Goal: Transaction & Acquisition: Download file/media

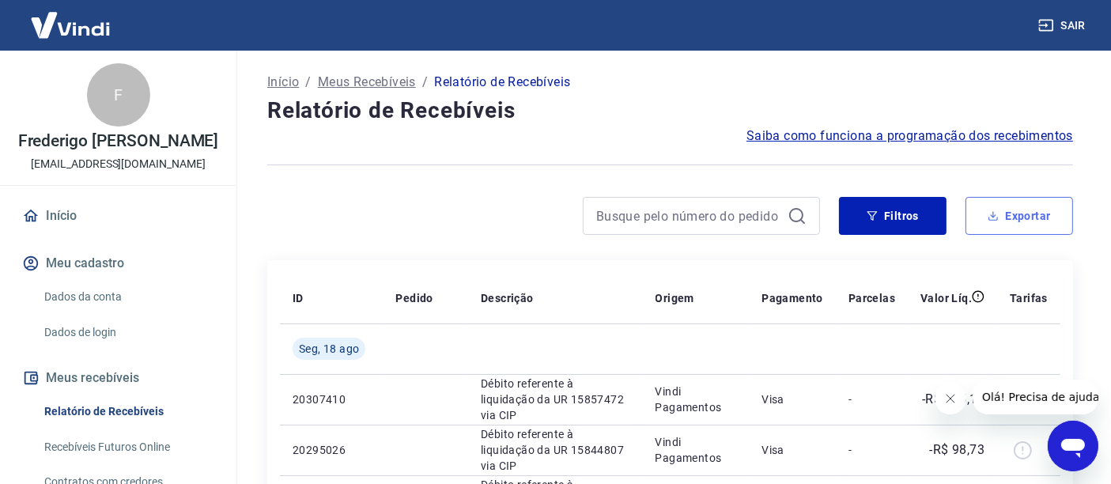
click at [1035, 217] on button "Exportar" at bounding box center [1019, 216] width 108 height 38
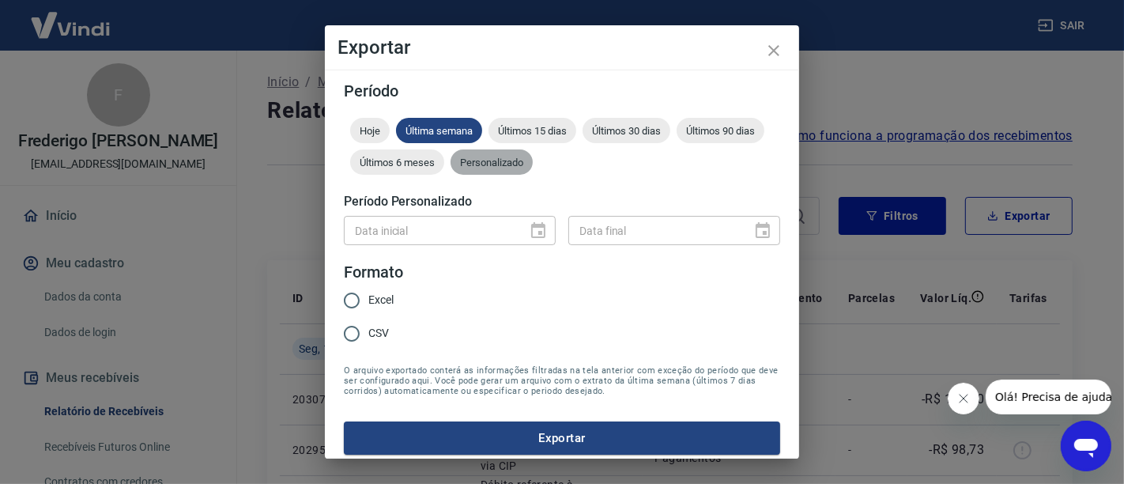
click at [533, 168] on span "Personalizado" at bounding box center [492, 163] width 82 height 12
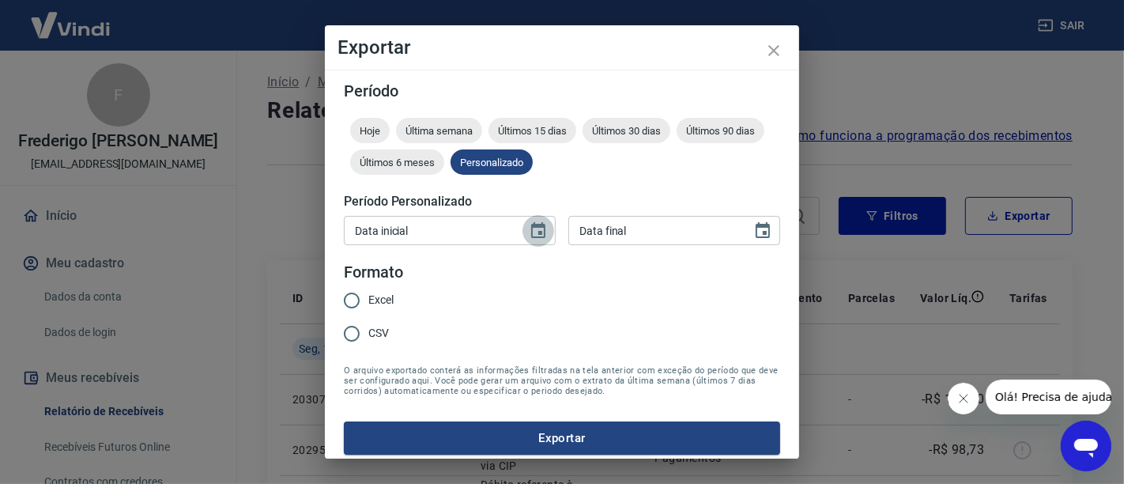
click at [533, 241] on button "Choose date" at bounding box center [539, 231] width 32 height 32
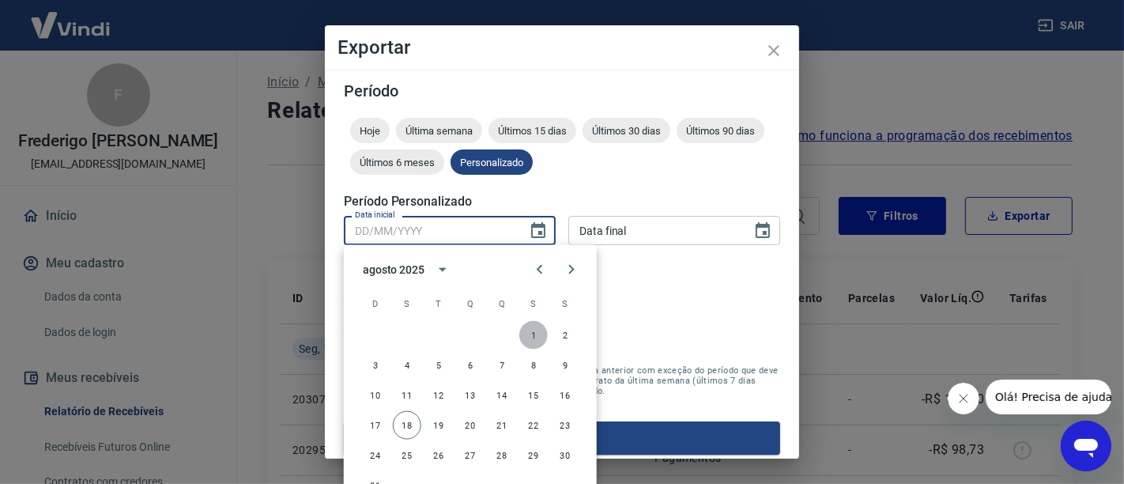
click at [535, 336] on button "1" at bounding box center [533, 335] width 28 height 28
type input "[DATE]"
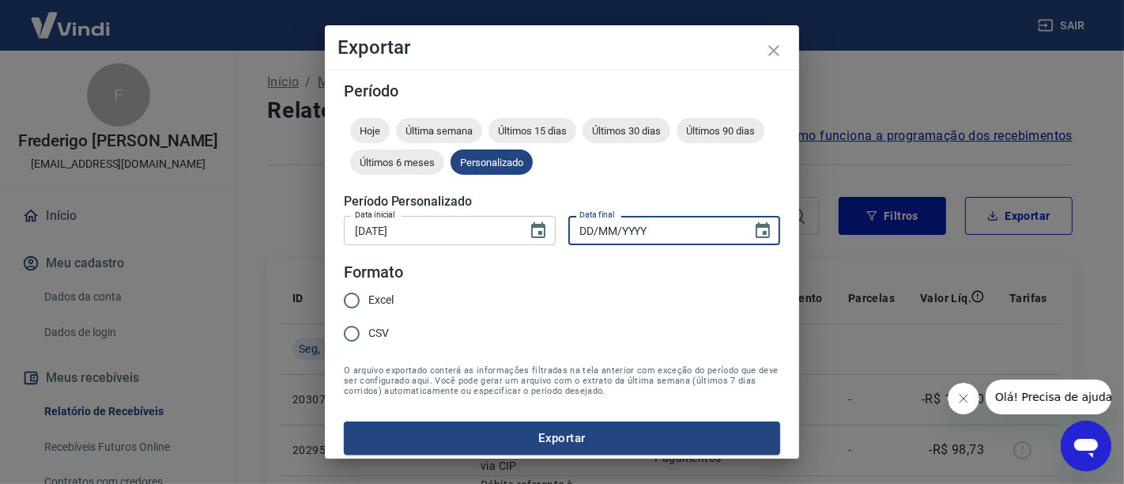
type input "DD/MM/YYYY"
click at [630, 237] on input "DD/MM/YYYY" at bounding box center [654, 230] width 172 height 29
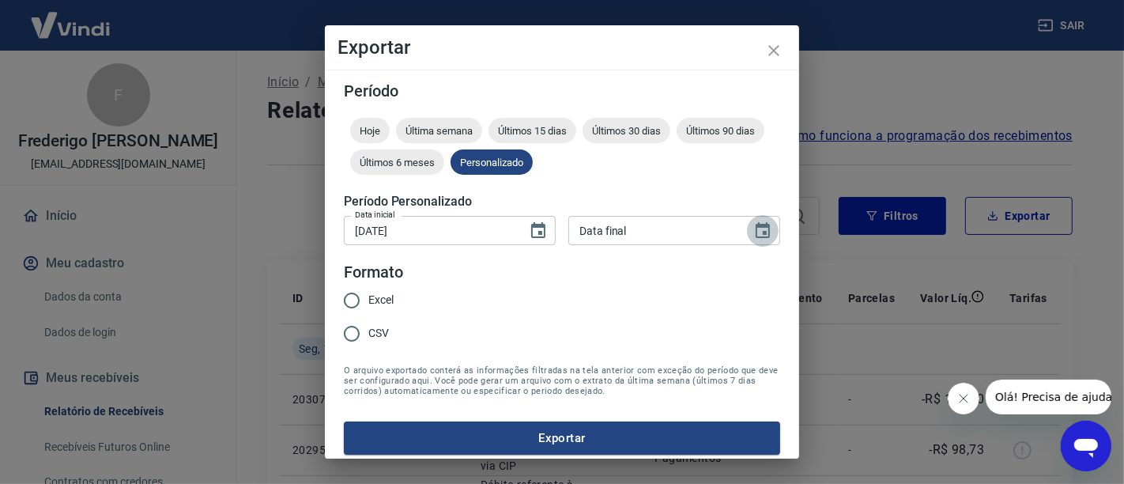
click at [753, 221] on icon "Choose date" at bounding box center [762, 230] width 19 height 19
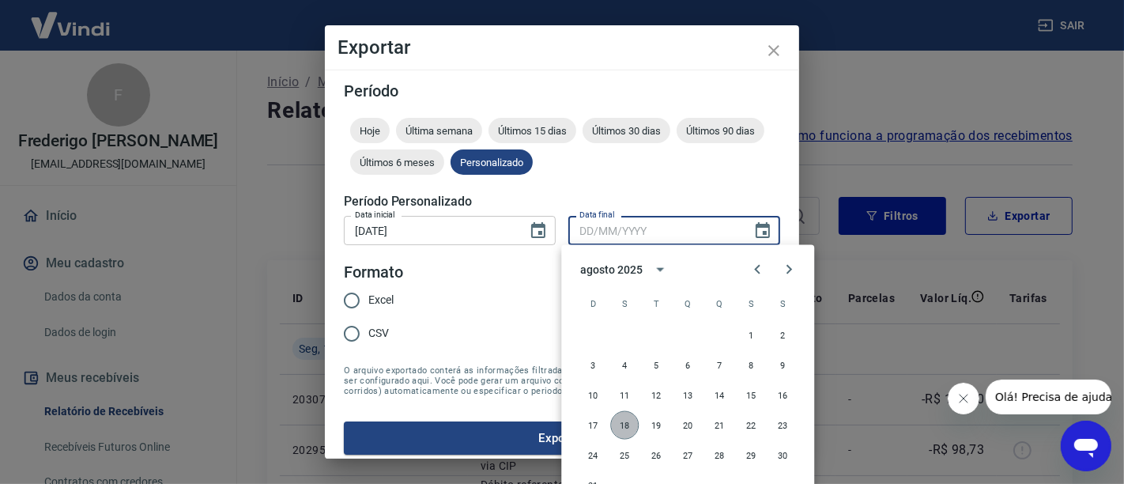
click at [622, 425] on button "18" at bounding box center [624, 425] width 28 height 28
type input "[DATE]"
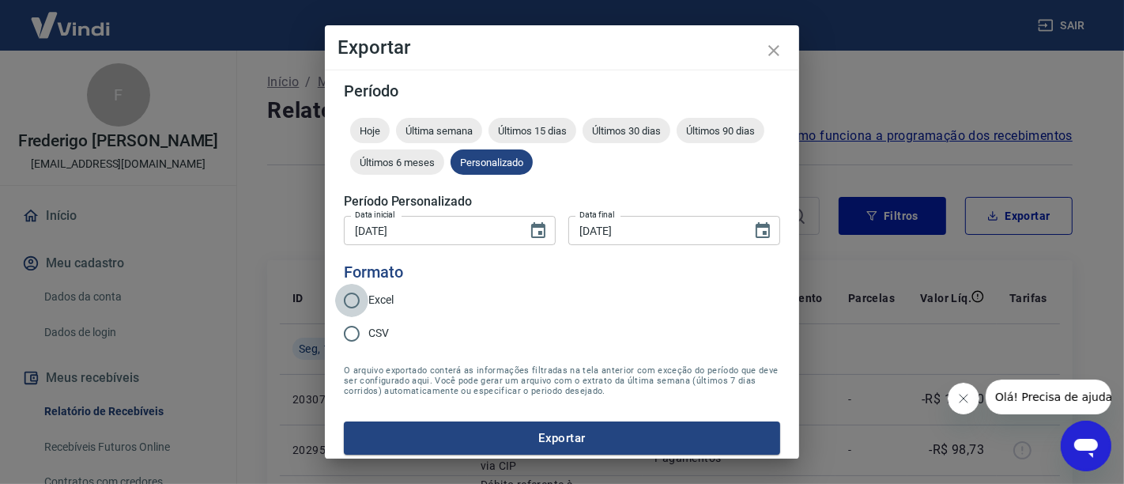
click at [354, 300] on input "Excel" at bounding box center [351, 300] width 33 height 33
radio input "true"
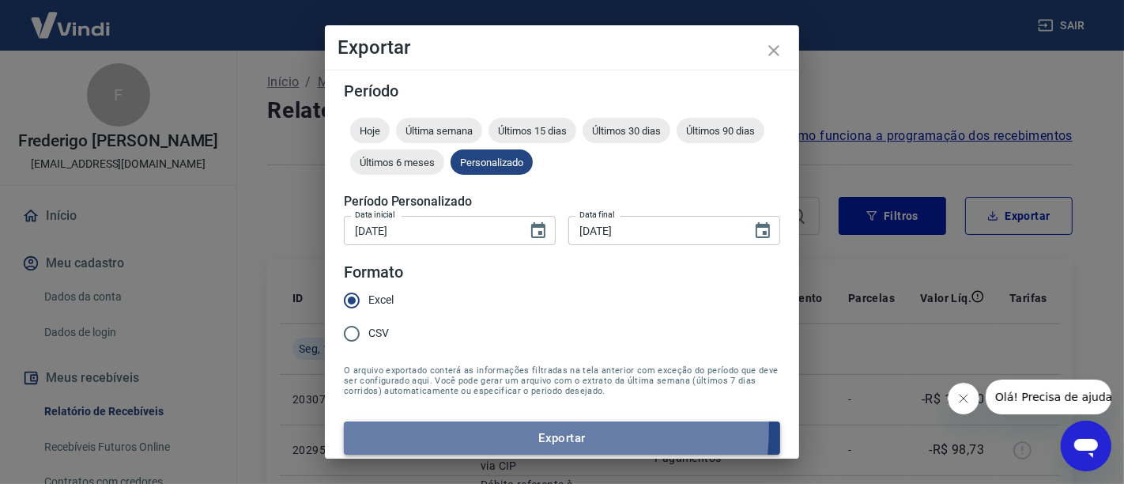
click at [462, 425] on button "Exportar" at bounding box center [562, 437] width 436 height 33
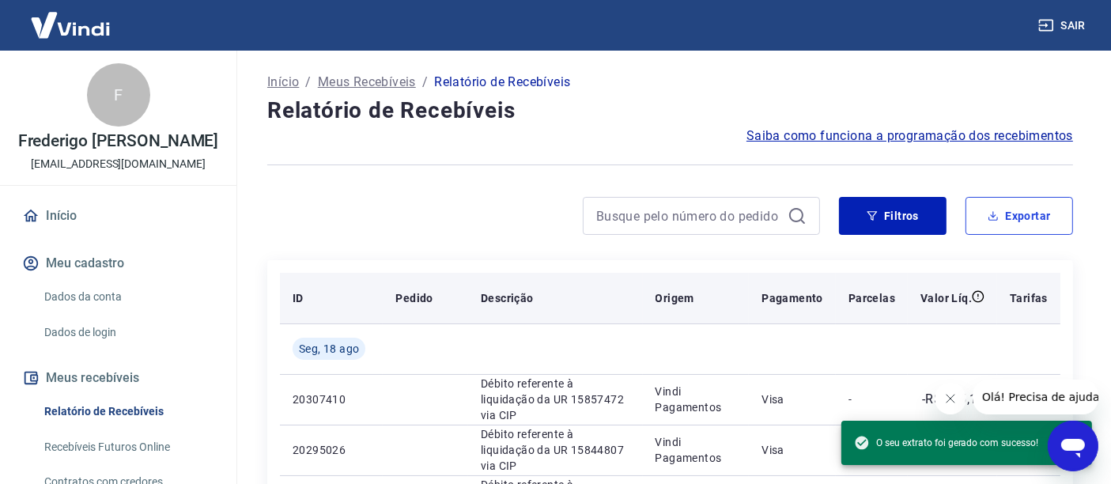
scroll to position [83, 0]
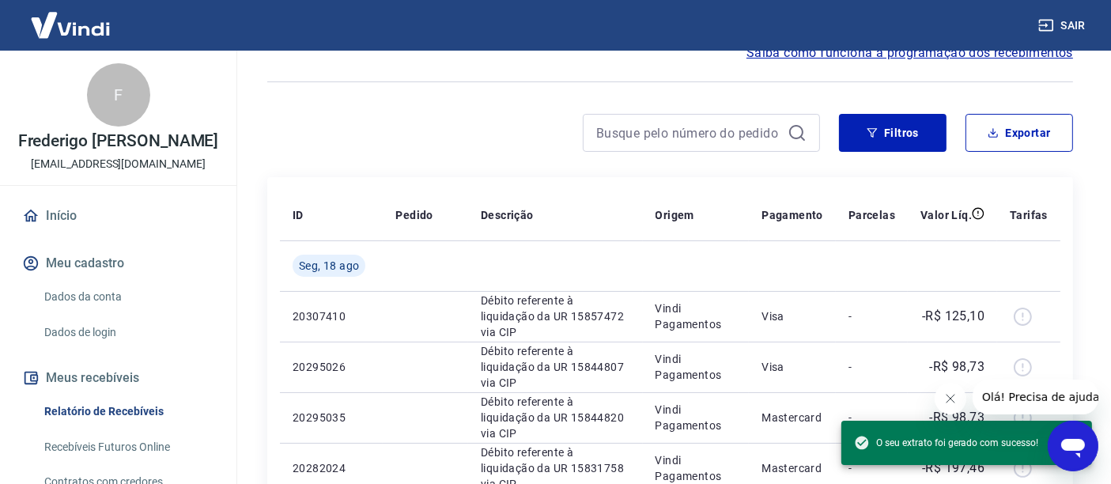
click at [949, 398] on icon "Fechar mensagem da empresa" at bounding box center [949, 398] width 8 height 8
